Goal: Task Accomplishment & Management: Complete application form

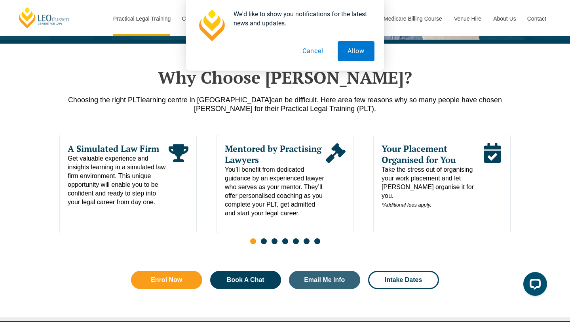
click at [265, 244] on span "Go to slide 2" at bounding box center [264, 241] width 6 height 6
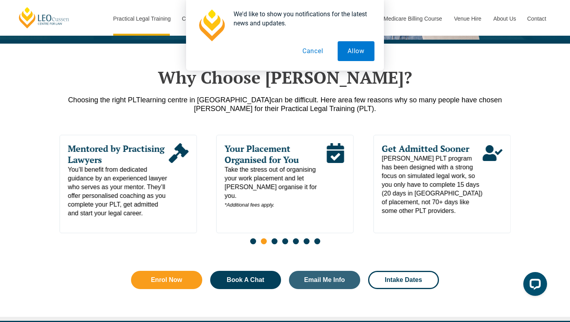
click at [274, 244] on span "Go to slide 3" at bounding box center [275, 241] width 6 height 6
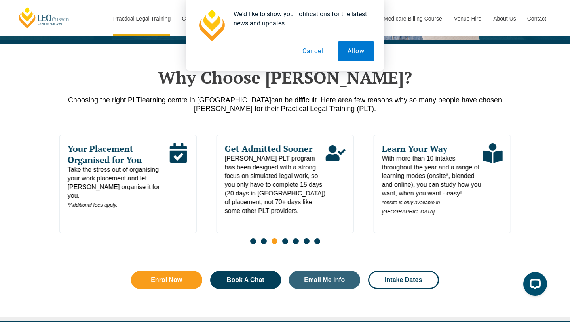
click at [283, 244] on span "Go to slide 4" at bounding box center [285, 241] width 6 height 6
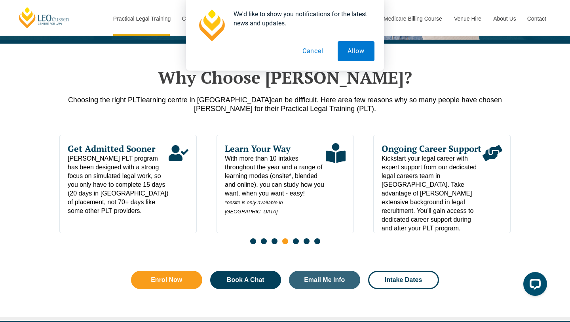
click at [296, 243] on span "Go to slide 5" at bounding box center [296, 241] width 6 height 6
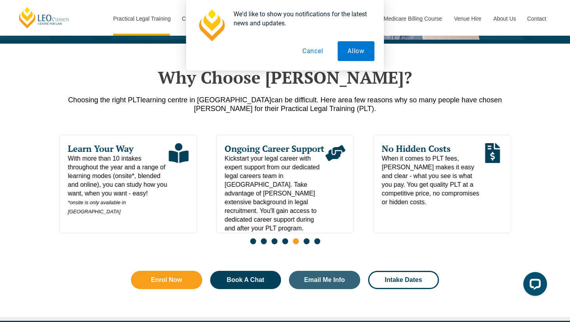
click at [304, 244] on span "Go to slide 6" at bounding box center [307, 241] width 6 height 6
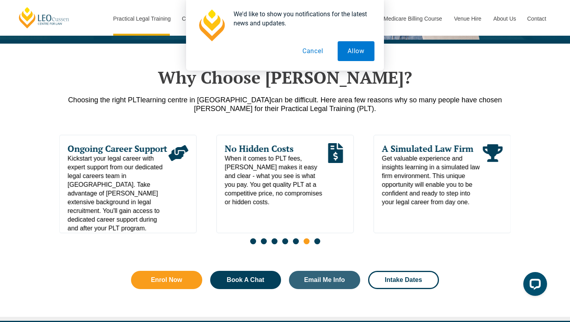
click at [315, 242] on span "Go to slide 7" at bounding box center [317, 241] width 6 height 6
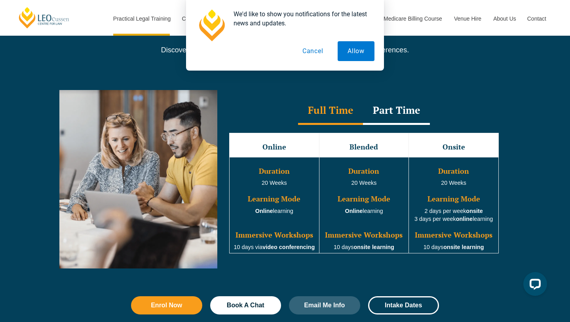
scroll to position [747, 0]
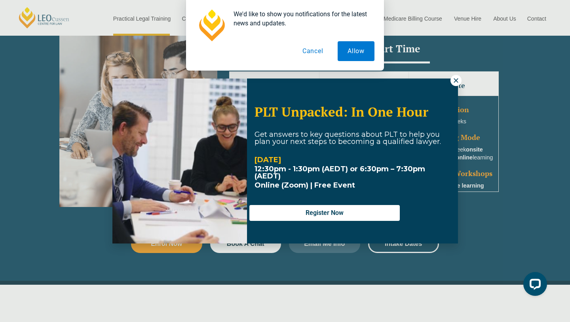
click at [453, 85] on button at bounding box center [456, 80] width 11 height 11
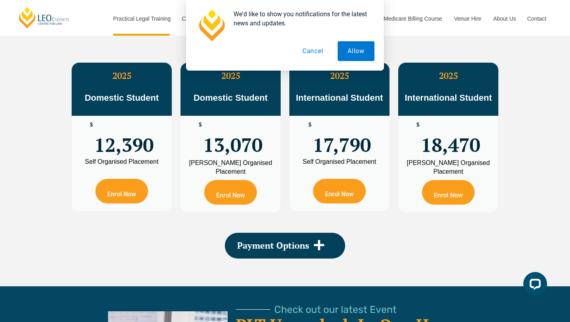
scroll to position [1458, 0]
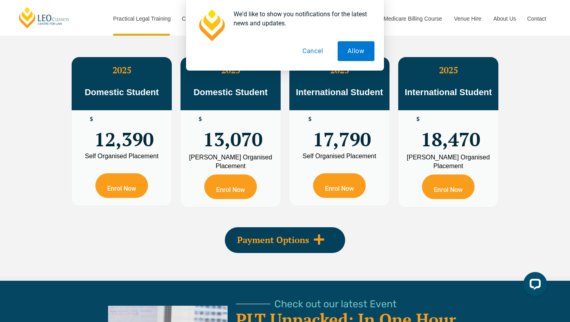
click at [317, 241] on icon at bounding box center [319, 239] width 10 height 10
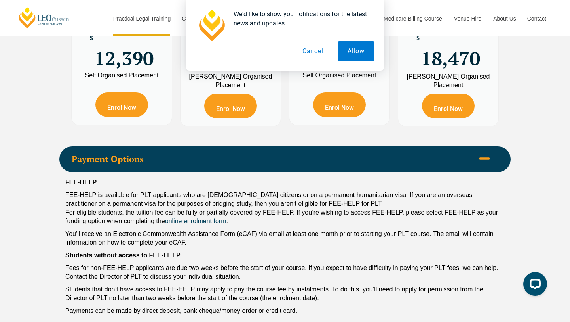
scroll to position [1270, 0]
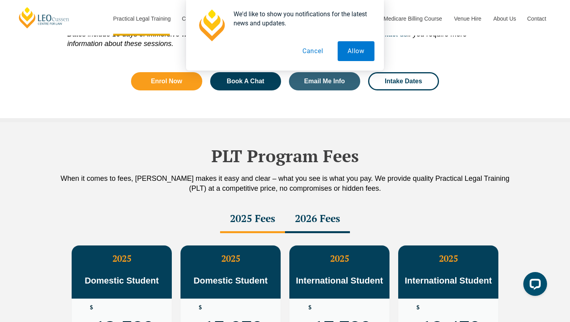
click at [324, 46] on button "Cancel" at bounding box center [313, 51] width 41 height 20
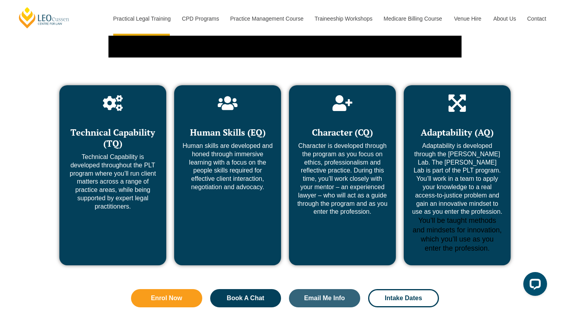
scroll to position [3192, 0]
